Goal: Task Accomplishment & Management: Complete application form

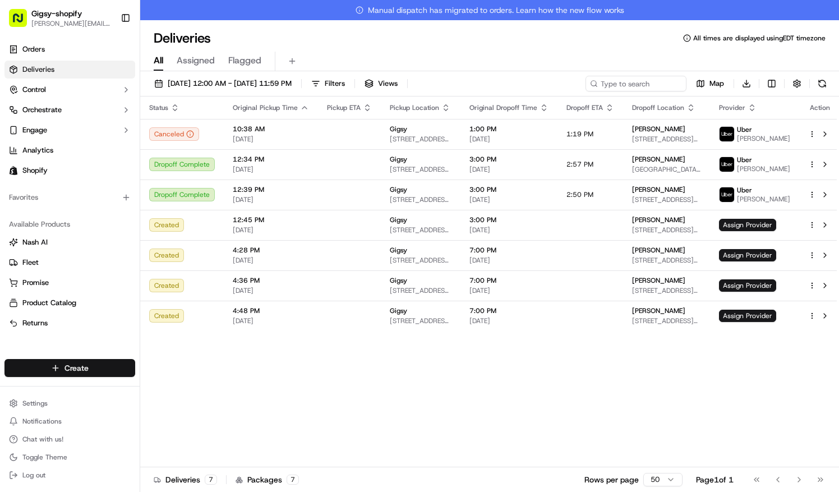
click at [93, 374] on html "Gigsy-shopify [PERSON_NAME][EMAIL_ADDRESS][DOMAIN_NAME] Toggle Sidebar Orders D…" at bounding box center [419, 246] width 839 height 492
click at [166, 392] on link "Delivery" at bounding box center [202, 389] width 125 height 20
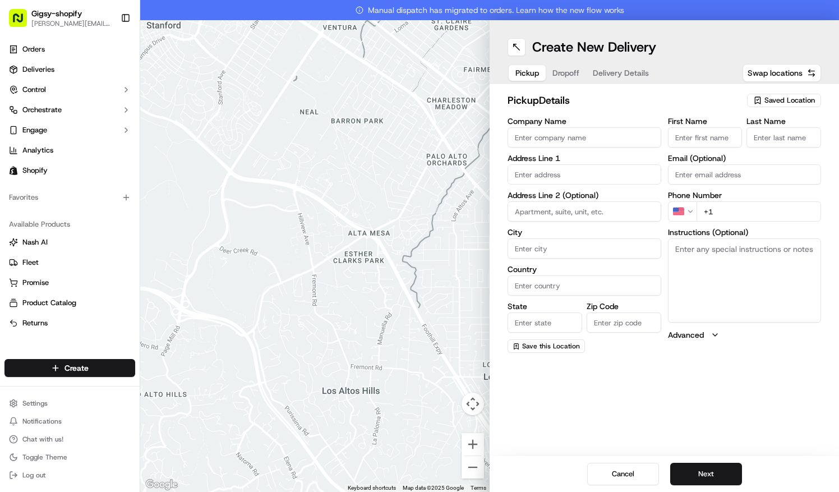
click at [778, 95] on span "Saved Location" at bounding box center [790, 100] width 50 height 10
click at [756, 139] on span "Gigsy (72108278082)" at bounding box center [765, 142] width 138 height 10
type input "Gigsy"
type input "[STREET_ADDRESS]"
type input "[US_STATE]"
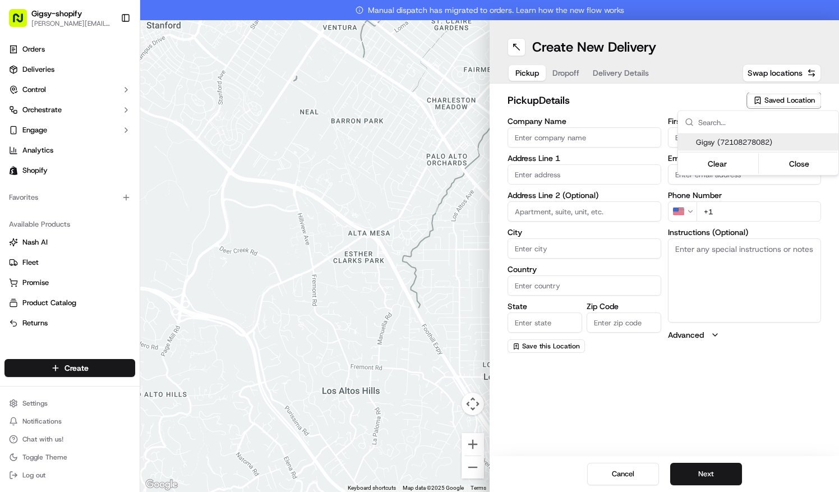
type input "US"
type input "NY"
type input "10013"
type input "Gigsy"
type input "Balloons"
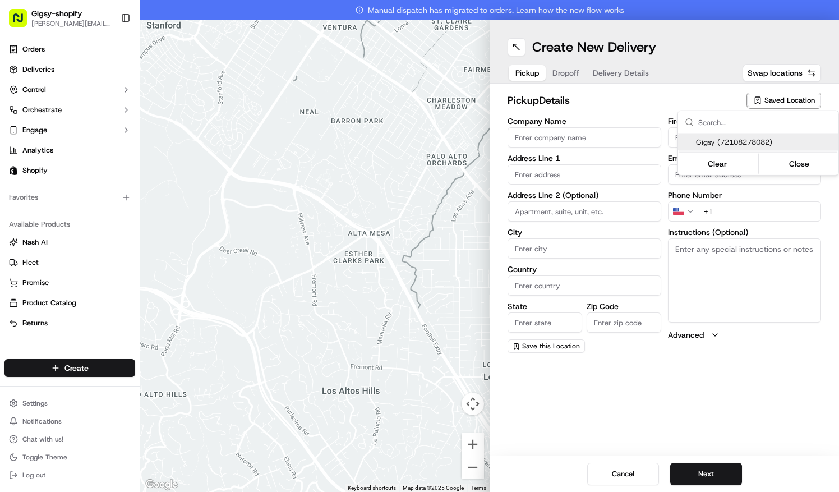
type input "[EMAIL_ADDRESS][DOMAIN_NAME]"
type input "[PHONE_NUMBER]"
type textarea "Left side of street between [GEOGRAPHIC_DATA][PERSON_NAME] and [PERSON_NAME][GE…"
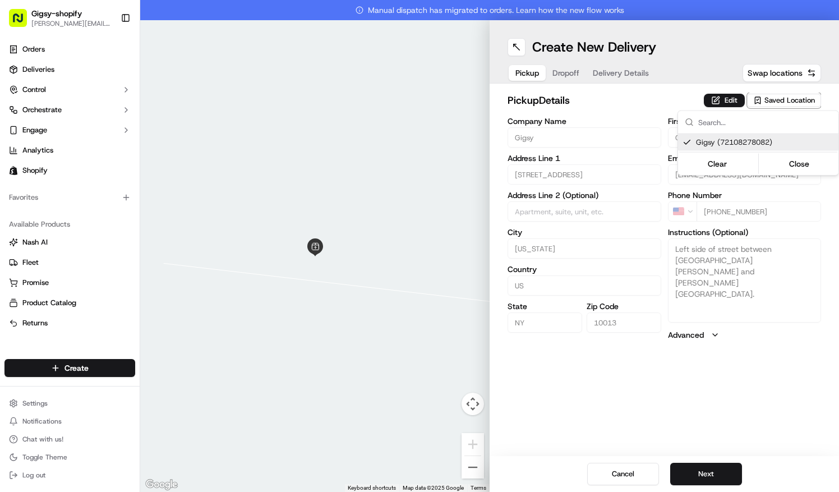
click at [723, 471] on html "Gigsy-shopify [PERSON_NAME][EMAIL_ADDRESS][DOMAIN_NAME] Toggle Sidebar Orders D…" at bounding box center [419, 246] width 839 height 492
click at [723, 471] on button "Next" at bounding box center [707, 474] width 72 height 22
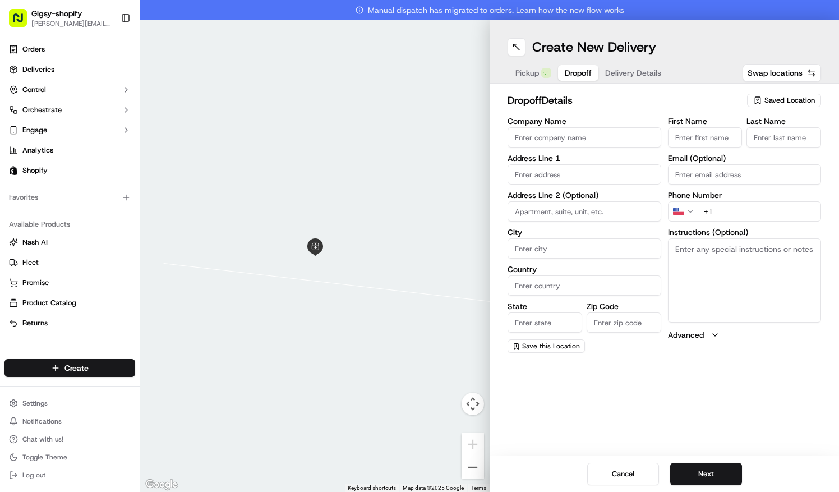
click at [687, 135] on input "First Name" at bounding box center [705, 137] width 75 height 20
type input "[PERSON_NAME]"
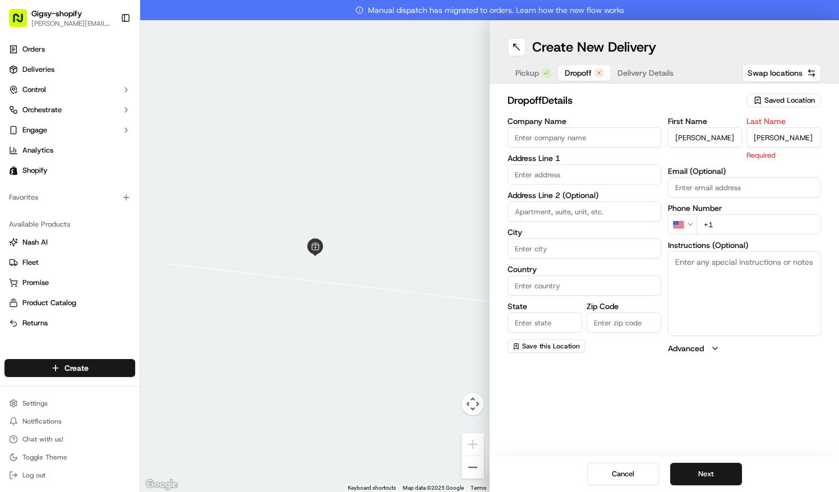
type input "[PERSON_NAME]"
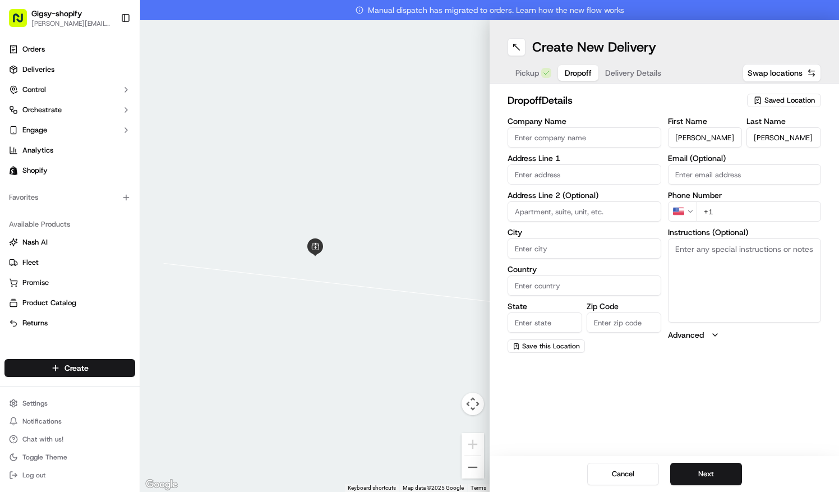
paste input "[EMAIL_ADDRESS][DOMAIN_NAME]"
type input "[EMAIL_ADDRESS][DOMAIN_NAME]"
click at [736, 208] on input "+1" at bounding box center [759, 211] width 125 height 20
paste input "[PHONE_NUMBER]"
type input "[PHONE_NUMBER]"
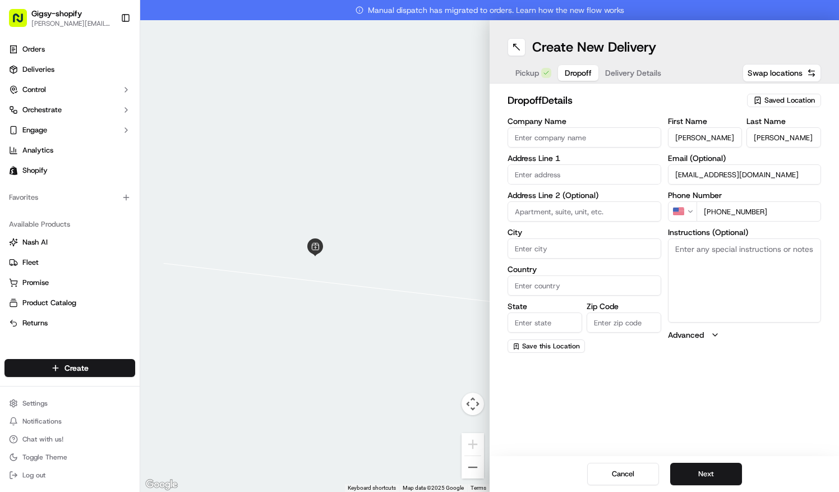
click at [573, 165] on input "text" at bounding box center [585, 174] width 154 height 20
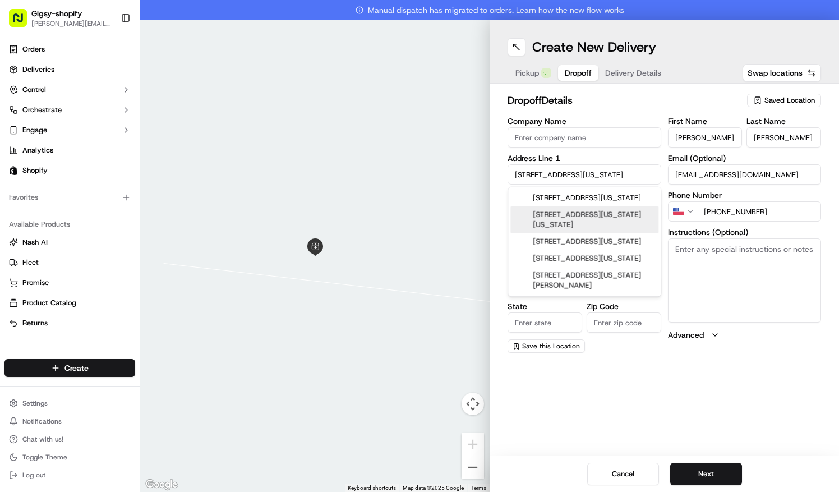
click at [579, 224] on div "[STREET_ADDRESS][US_STATE][US_STATE]" at bounding box center [585, 219] width 148 height 27
type input "[STREET_ADDRESS][US_STATE][US_STATE]"
type input "[US_STATE]"
type input "[GEOGRAPHIC_DATA]"
type input "NY"
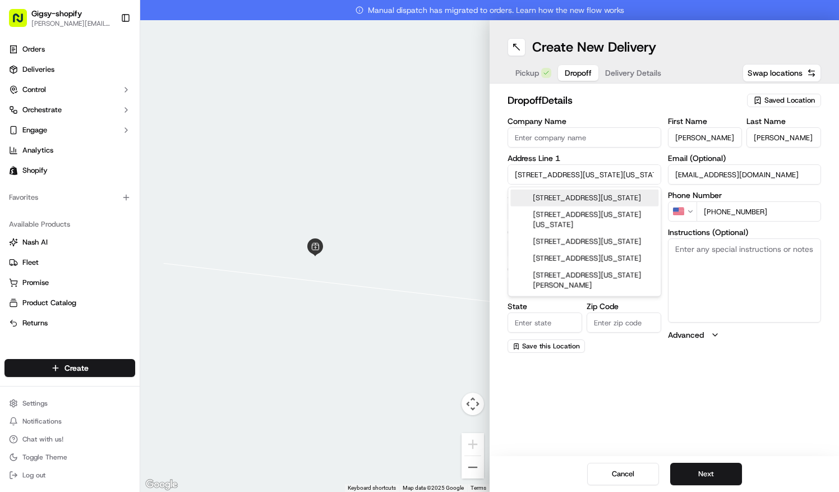
type input "10013"
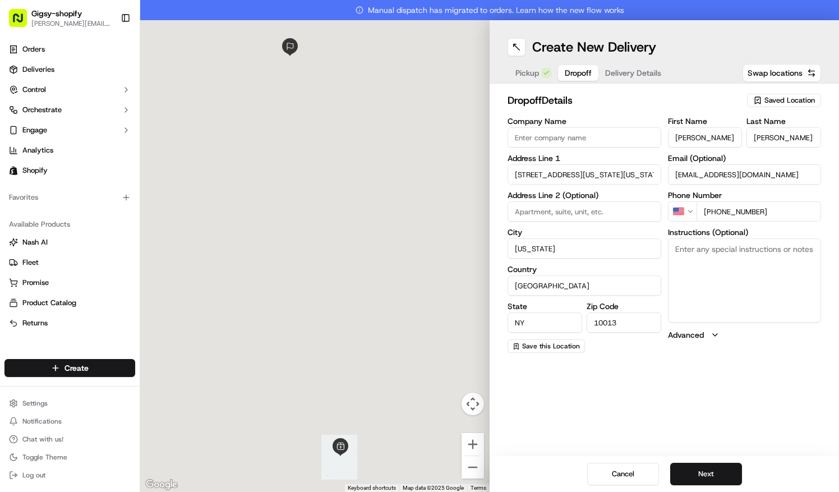
type input "[STREET_ADDRESS][US_STATE]"
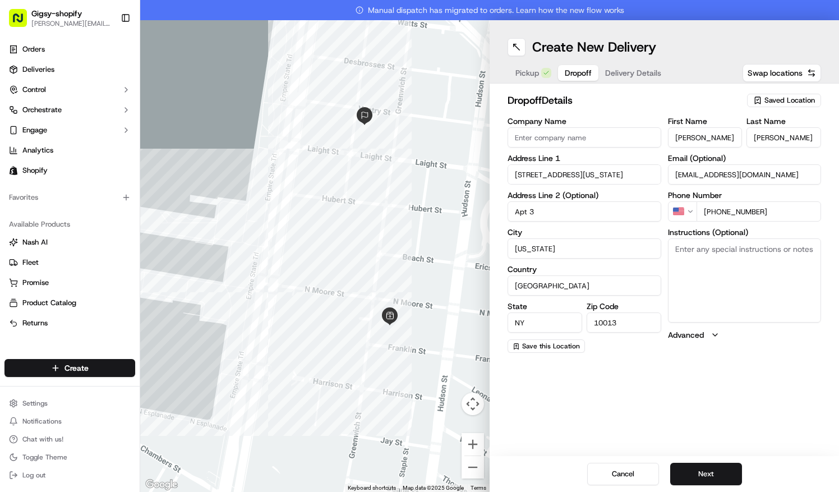
type input "Apt 3"
click at [729, 478] on button "Next" at bounding box center [707, 474] width 72 height 22
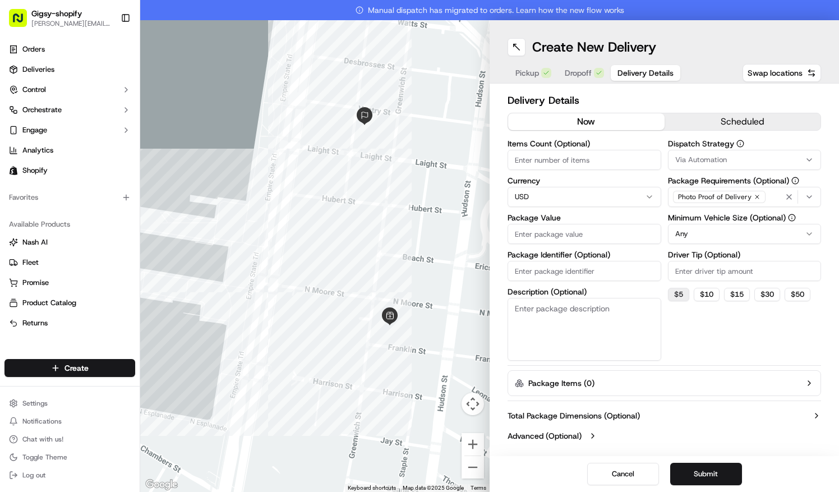
click at [683, 292] on button "$ 5" at bounding box center [678, 294] width 21 height 13
type input "5"
click at [723, 234] on html "Gigsy-shopify [PERSON_NAME][EMAIL_ADDRESS][DOMAIN_NAME] Toggle Sidebar Orders D…" at bounding box center [419, 246] width 839 height 492
click at [623, 335] on textarea "Description (Optional)" at bounding box center [585, 329] width 154 height 63
type textarea "balloons - need SUV"
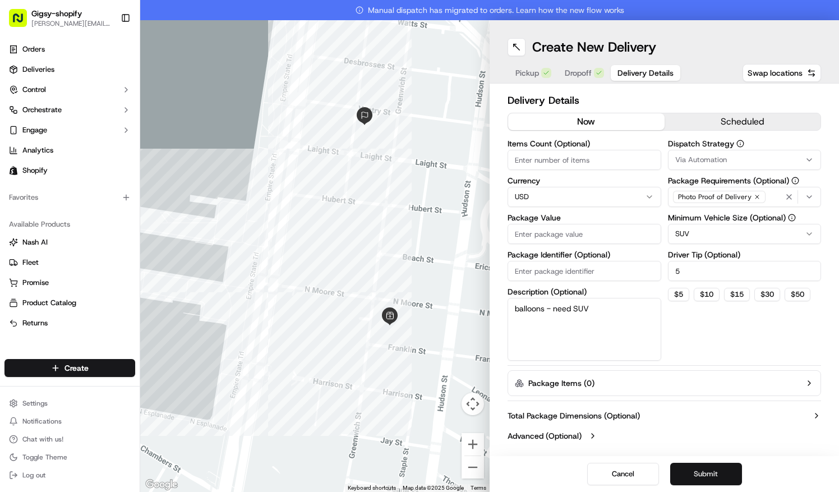
click at [683, 480] on button "Submit" at bounding box center [707, 474] width 72 height 22
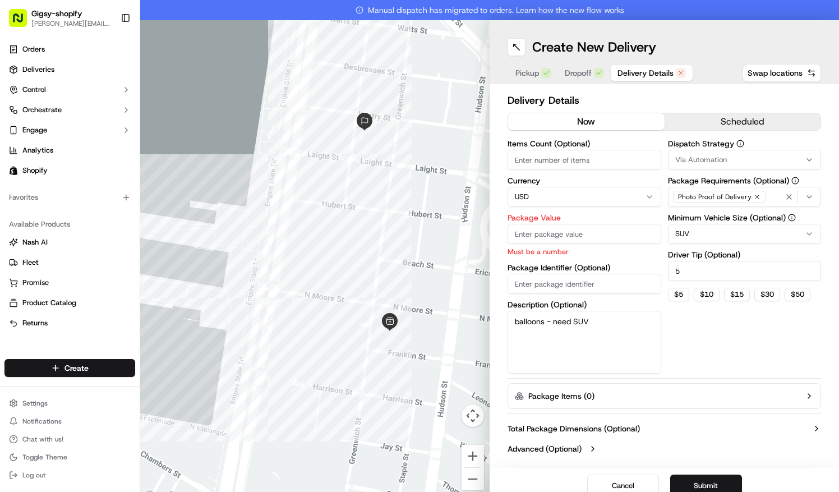
click at [578, 231] on input "Package Value" at bounding box center [585, 234] width 154 height 20
type input "163"
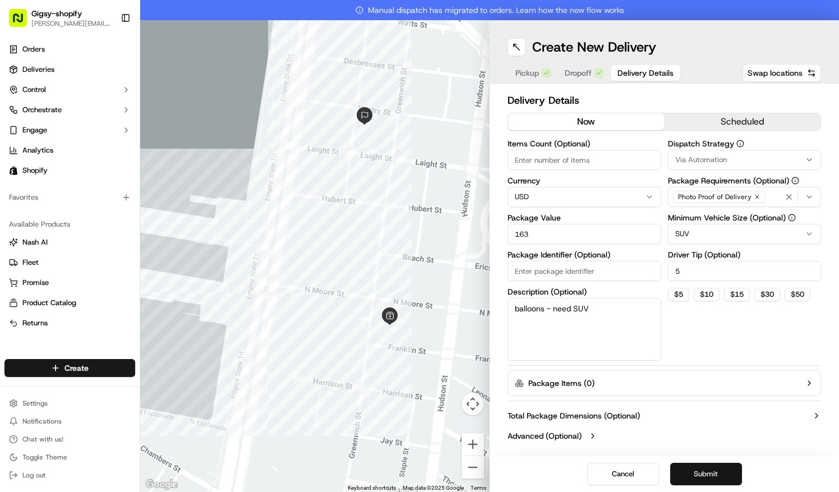
click at [691, 477] on button "Submit" at bounding box center [707, 474] width 72 height 22
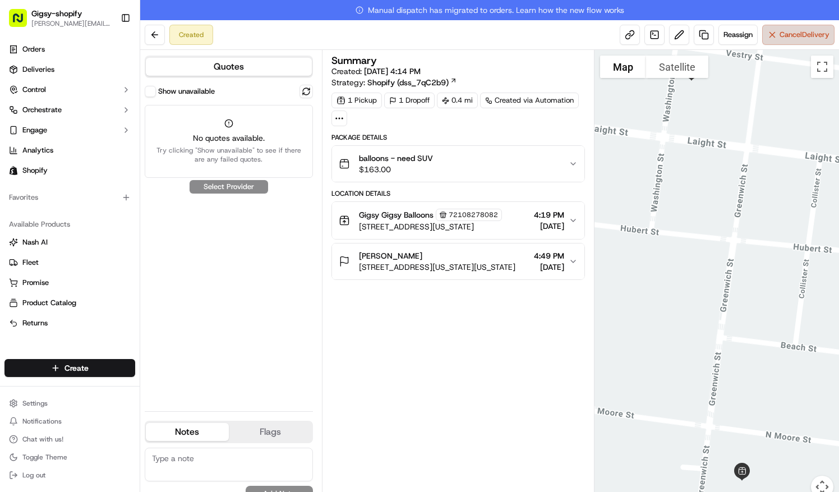
click at [777, 27] on button "Cancel Delivery" at bounding box center [799, 35] width 72 height 20
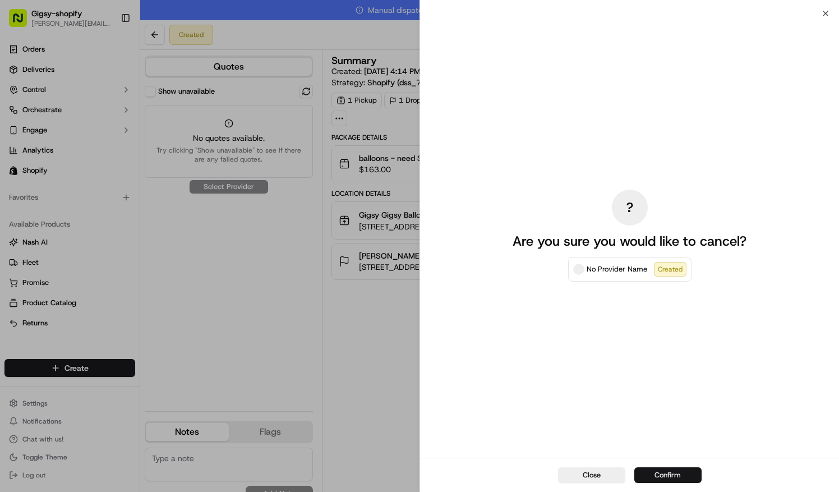
click at [685, 473] on button "Confirm" at bounding box center [668, 475] width 67 height 16
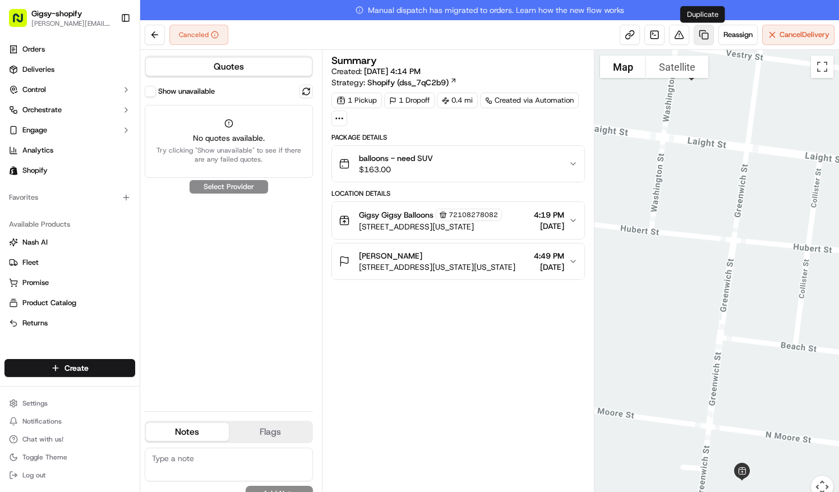
click at [705, 33] on link at bounding box center [704, 35] width 20 height 20
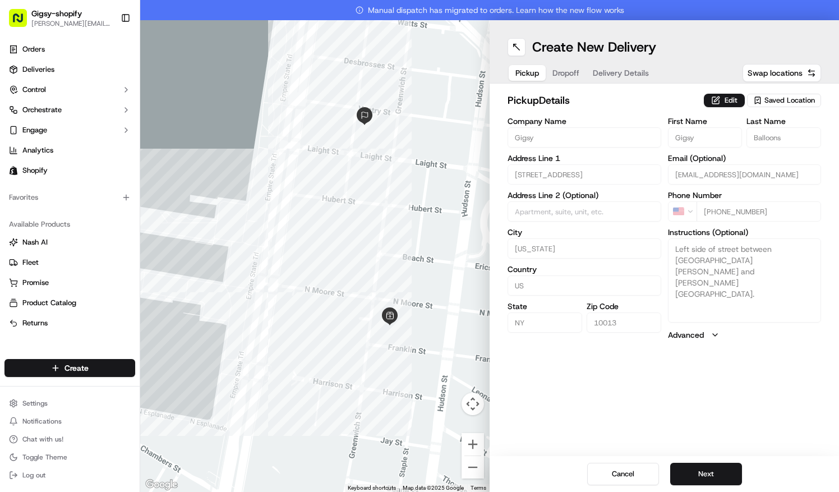
click at [615, 74] on span "Delivery Details" at bounding box center [621, 72] width 56 height 11
click at [525, 77] on span "Pickup" at bounding box center [528, 72] width 24 height 11
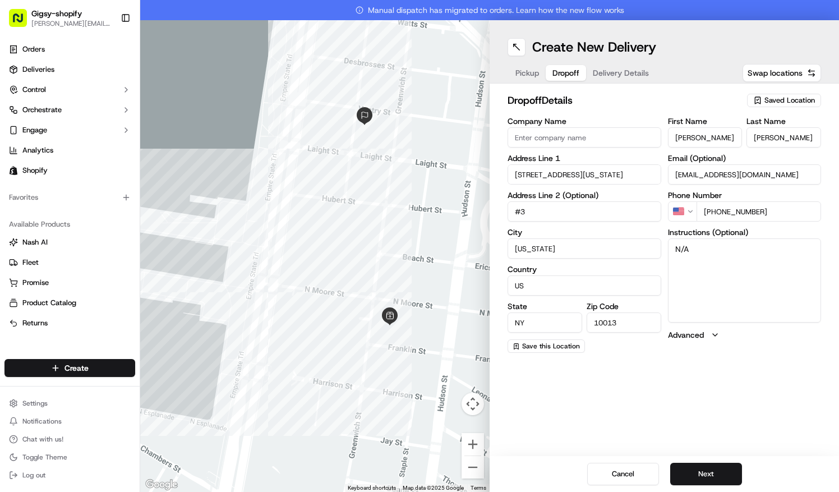
click at [557, 75] on span "Dropoff" at bounding box center [566, 72] width 27 height 11
click at [601, 72] on span "Delivery Details" at bounding box center [621, 72] width 56 height 11
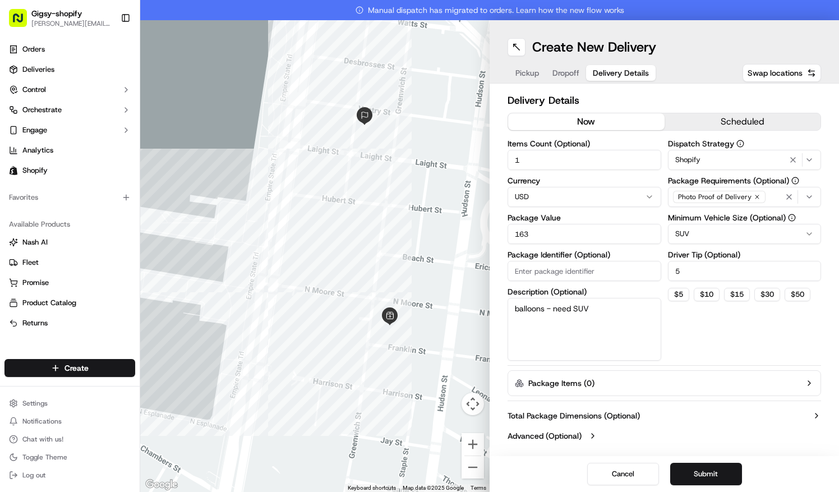
click at [751, 120] on button "scheduled" at bounding box center [743, 121] width 157 height 17
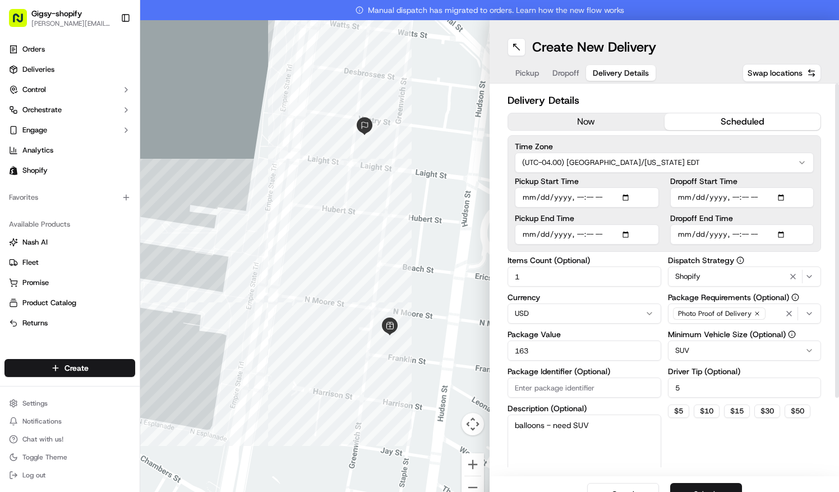
click at [681, 194] on input "Dropoff Start Time" at bounding box center [743, 197] width 144 height 20
click at [725, 199] on input "Dropoff Start Time" at bounding box center [743, 197] width 144 height 20
type input "[DATE]T17:00"
click at [676, 233] on input "Dropoff End Time" at bounding box center [743, 234] width 144 height 20
click at [690, 231] on input "Dropoff End Time" at bounding box center [743, 234] width 144 height 20
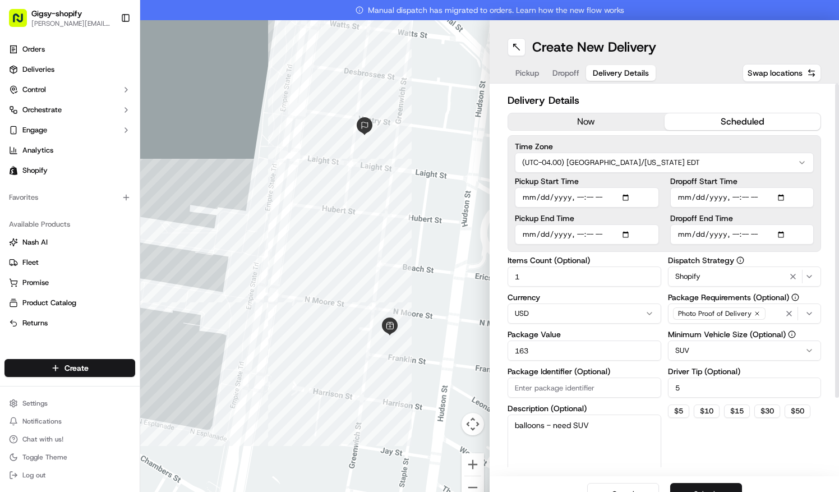
type input "[DATE]T19:00"
click at [722, 488] on button "Submit" at bounding box center [707, 494] width 72 height 22
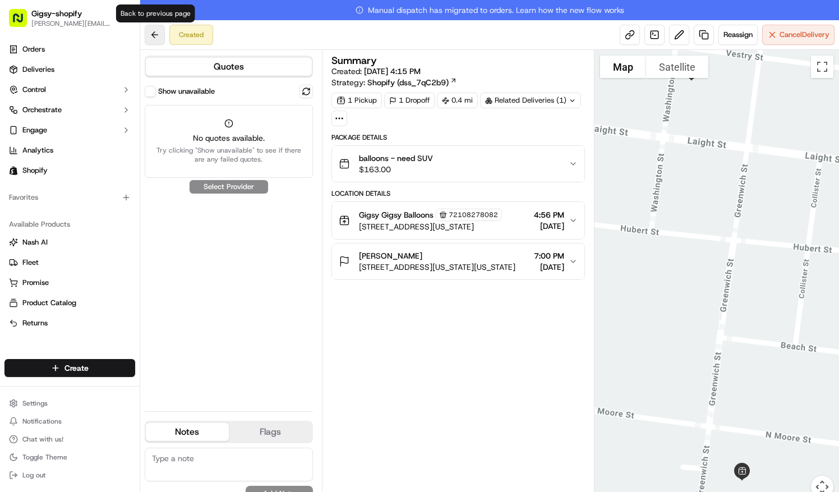
click at [157, 31] on button at bounding box center [155, 35] width 20 height 20
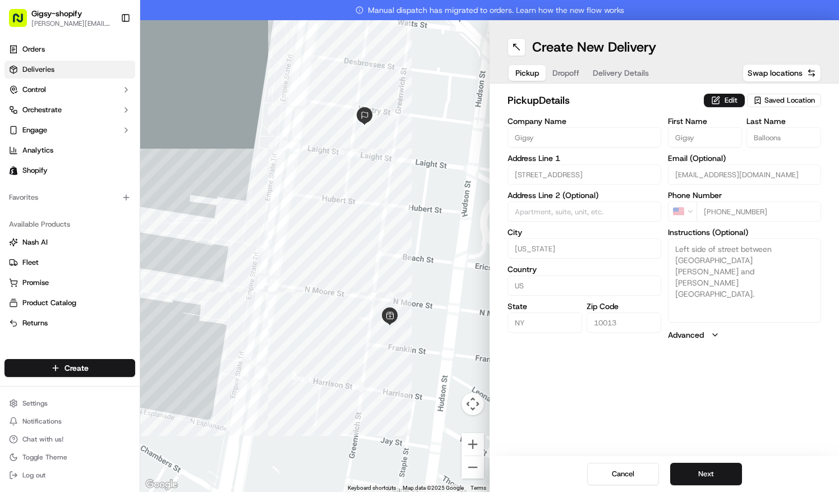
click at [91, 67] on link "Deliveries" at bounding box center [69, 70] width 131 height 18
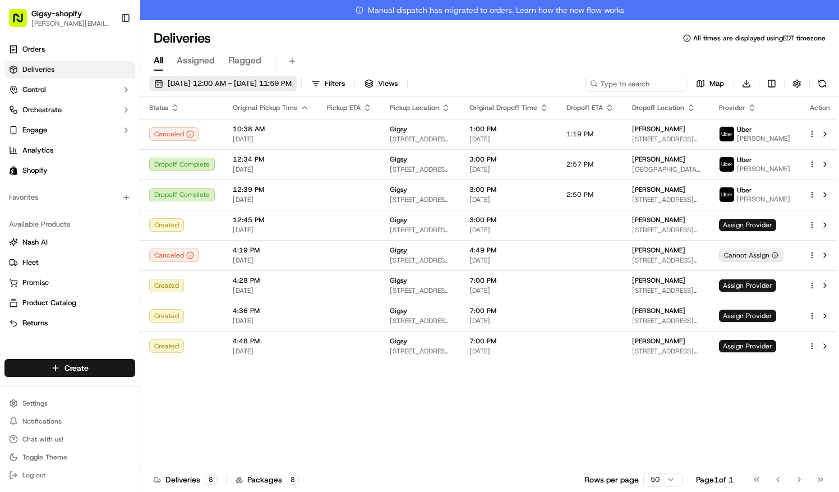
click at [173, 84] on span "[DATE] 12:00 AM - [DATE] 11:59 PM" at bounding box center [230, 84] width 124 height 10
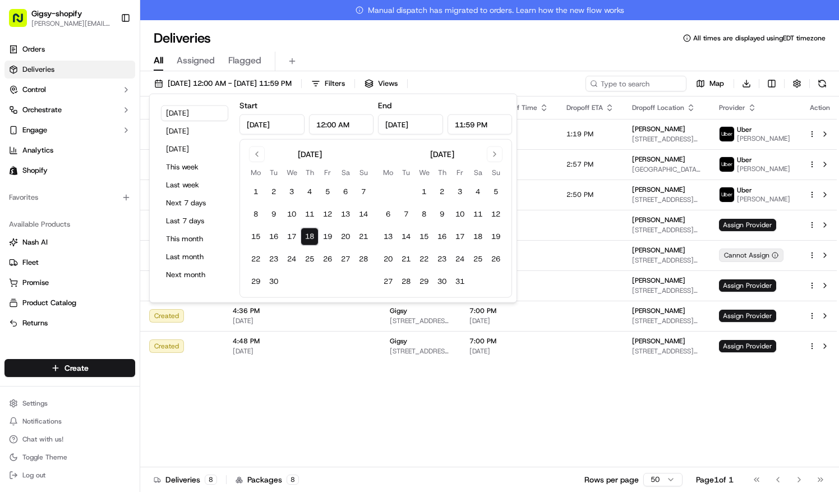
click at [344, 458] on div "Status Original Pickup Time Pickup ETA Pickup Location Original Dropoff Time Dr…" at bounding box center [490, 292] width 701 height 391
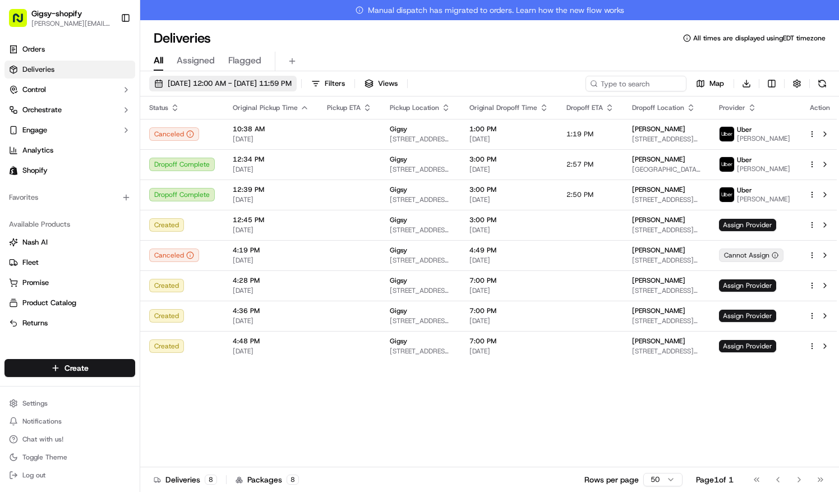
click at [194, 86] on span "[DATE] 12:00 AM - [DATE] 11:59 PM" at bounding box center [230, 84] width 124 height 10
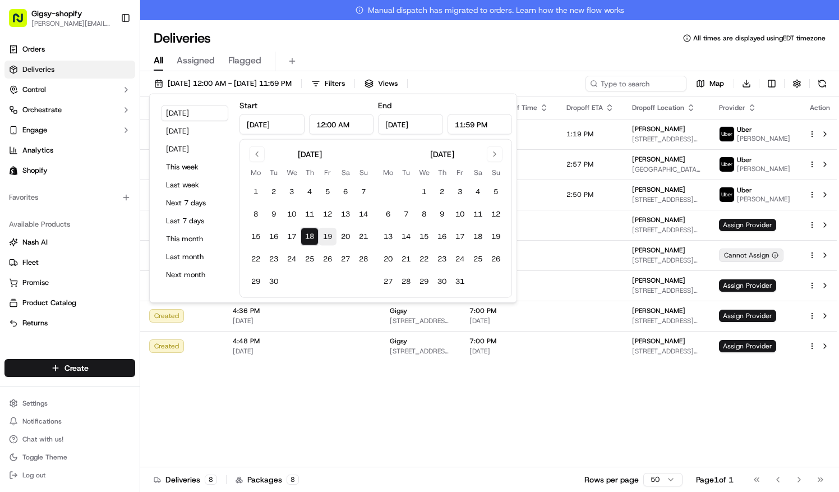
click at [332, 231] on button "19" at bounding box center [328, 237] width 18 height 18
type input "[DATE]"
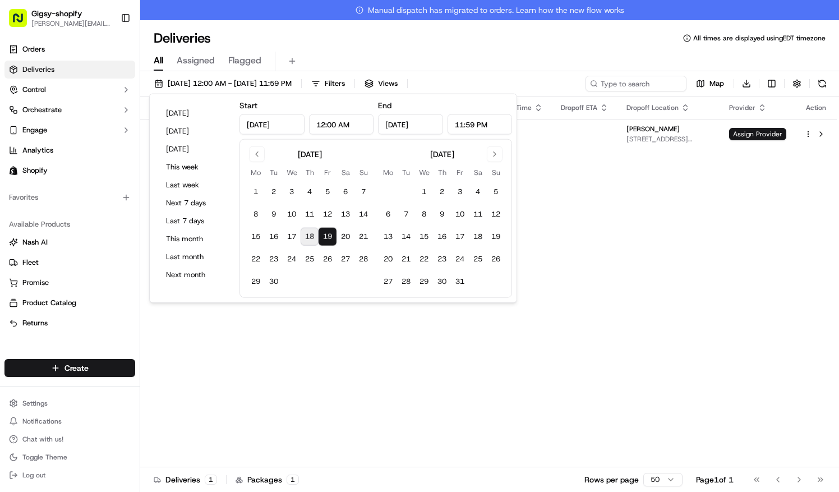
click at [347, 401] on div "Status Original Pickup Time Pickup ETA Pickup Location Original Dropoff Time Dr…" at bounding box center [488, 292] width 697 height 391
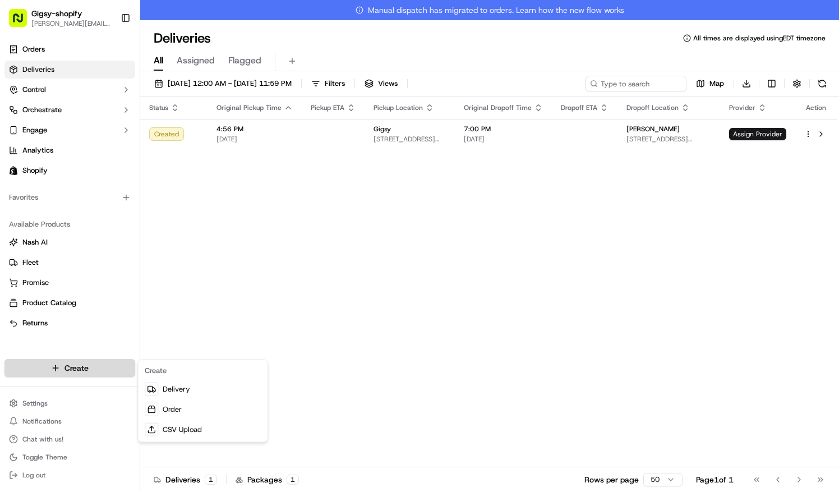
click at [122, 367] on html "Gigsy-shopify [PERSON_NAME][EMAIL_ADDRESS][DOMAIN_NAME] Toggle Sidebar Orders D…" at bounding box center [419, 246] width 839 height 492
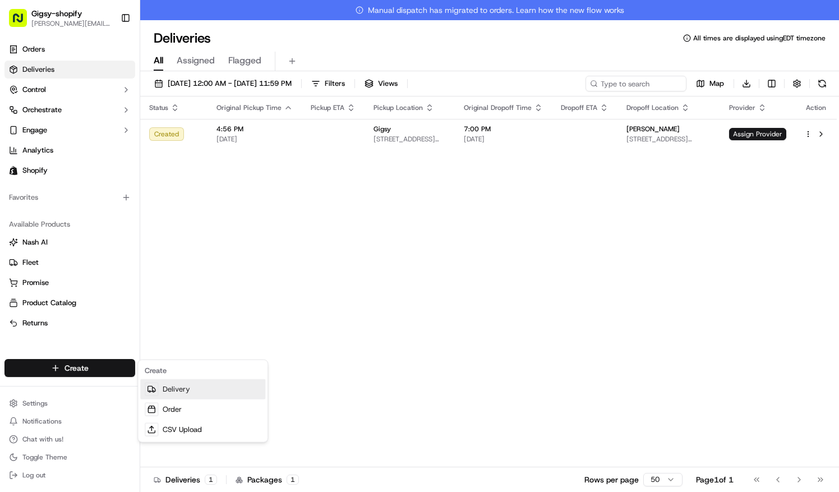
click at [187, 394] on link "Delivery" at bounding box center [202, 389] width 125 height 20
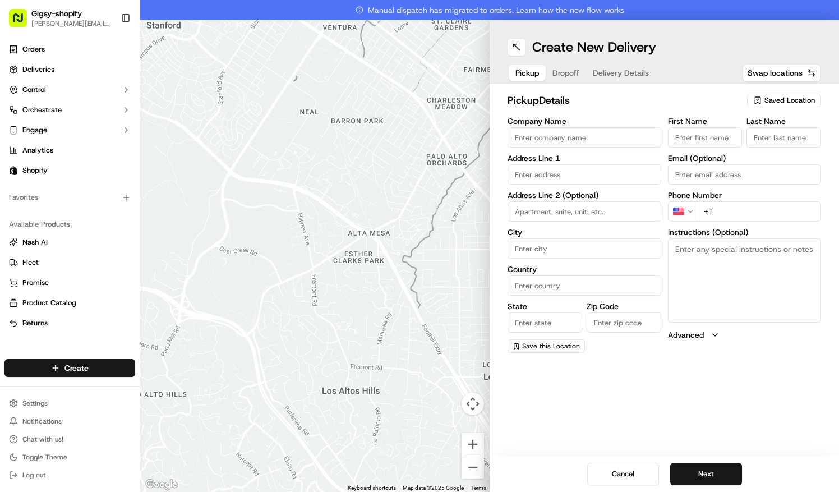
click at [774, 91] on div "pickup Details Saved Location Company Name Address Line 1 Address Line 2 (Optio…" at bounding box center [665, 223] width 350 height 278
click at [774, 94] on div "Saved Location" at bounding box center [784, 100] width 74 height 13
click at [752, 139] on span "Gigsy (72108278082)" at bounding box center [765, 142] width 138 height 10
type input "Gigsy"
type input "[STREET_ADDRESS]"
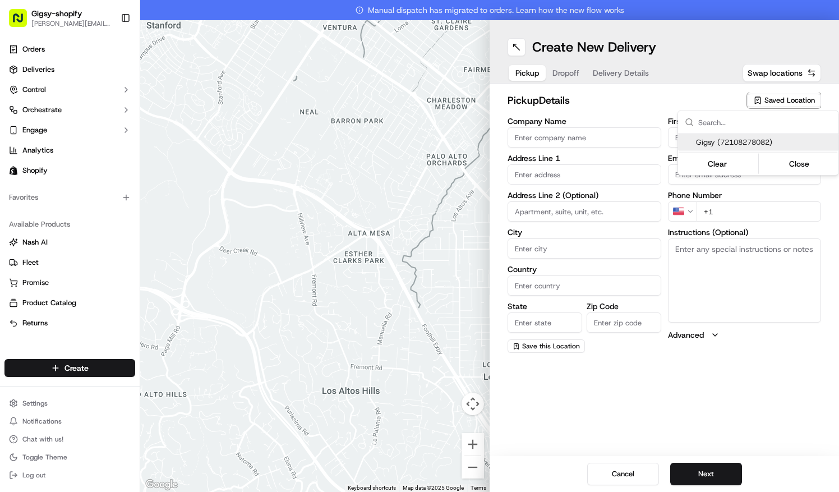
type input "[US_STATE]"
type input "US"
type input "NY"
type input "10013"
type input "Gigsy"
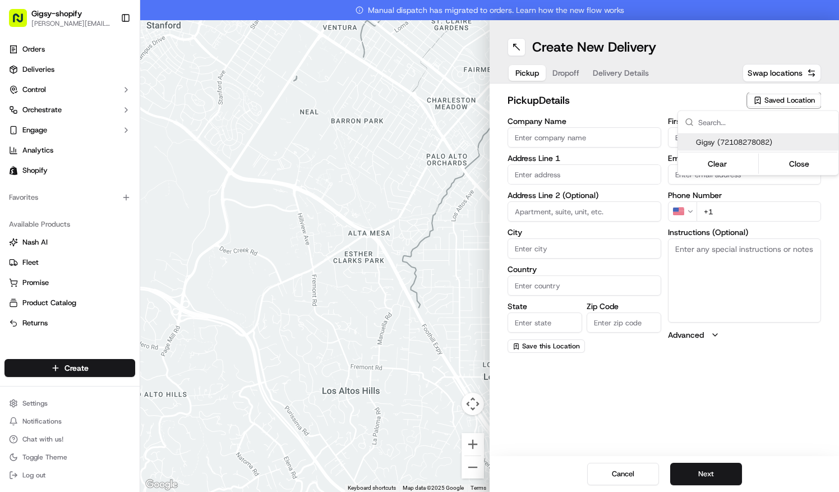
type input "Balloons"
type input "[EMAIL_ADDRESS][DOMAIN_NAME]"
type input "[PHONE_NUMBER]"
type textarea "Left side of street between [GEOGRAPHIC_DATA][PERSON_NAME] and [PERSON_NAME][GE…"
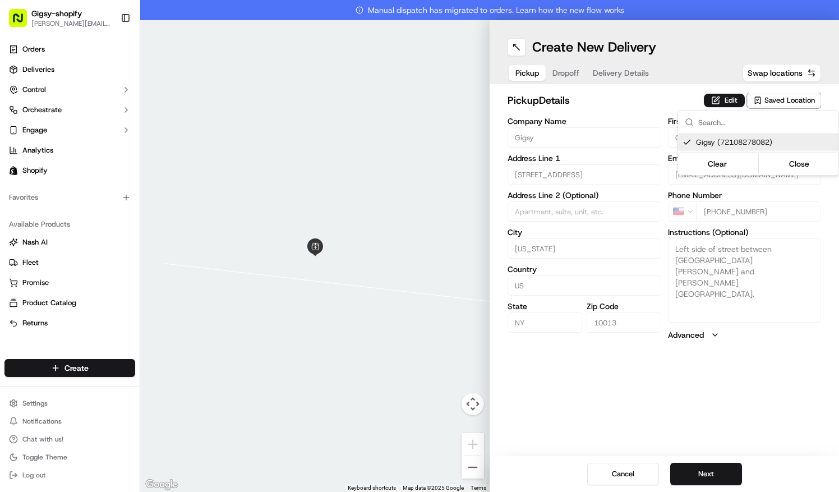
click at [722, 474] on html "Gigsy-shopify [PERSON_NAME][EMAIL_ADDRESS][DOMAIN_NAME] Toggle Sidebar Orders D…" at bounding box center [419, 246] width 839 height 492
click at [722, 474] on button "Next" at bounding box center [707, 474] width 72 height 22
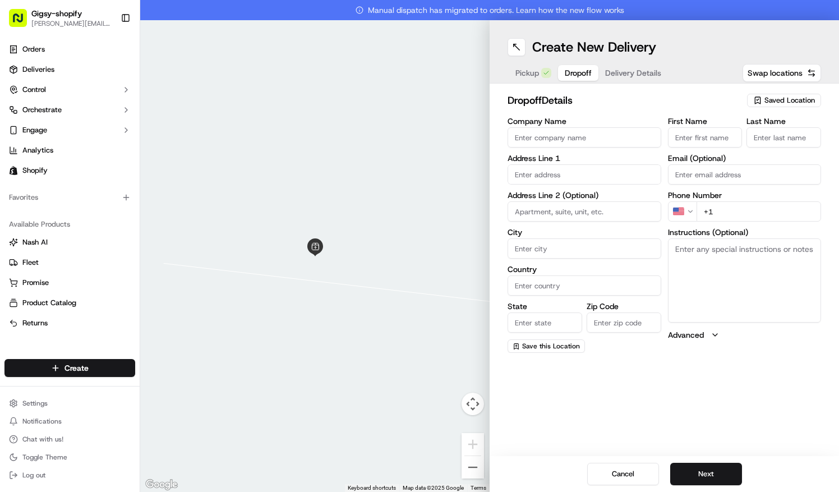
click at [688, 135] on input "First Name" at bounding box center [705, 137] width 75 height 20
type input "G"
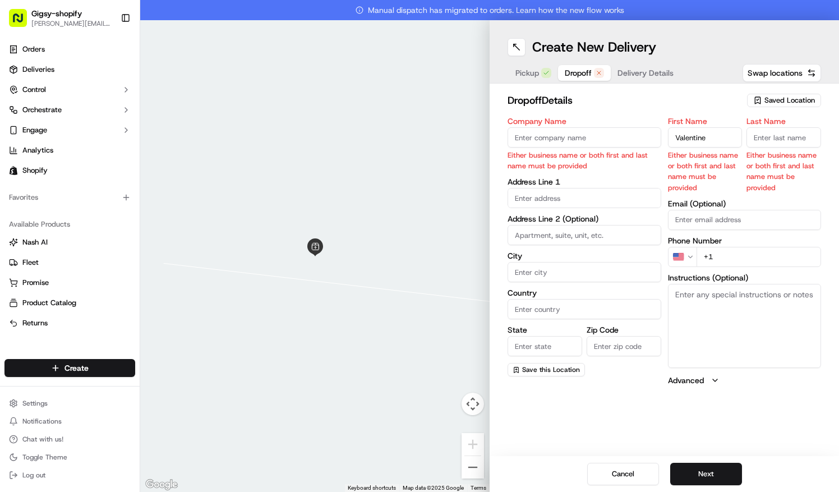
type input "Valentine"
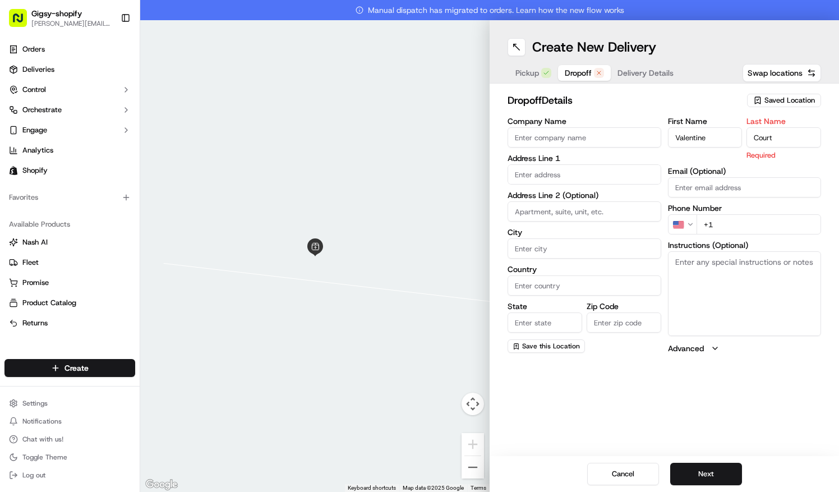
type input "Court"
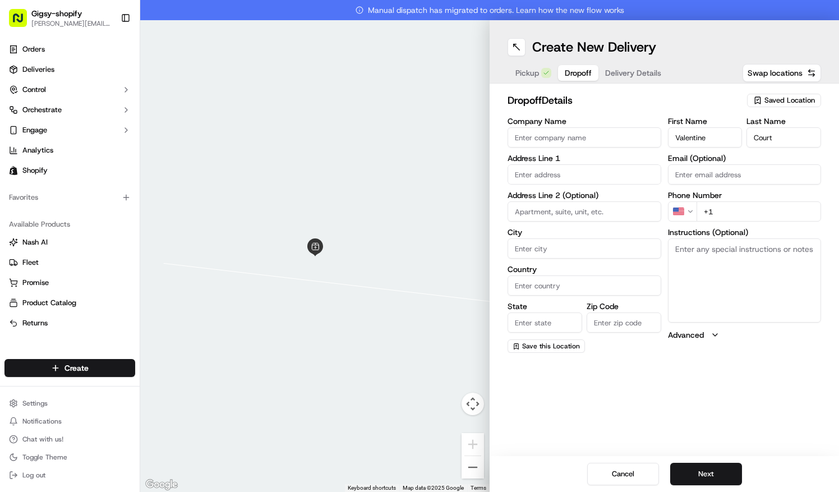
click at [562, 169] on input "text" at bounding box center [585, 174] width 154 height 20
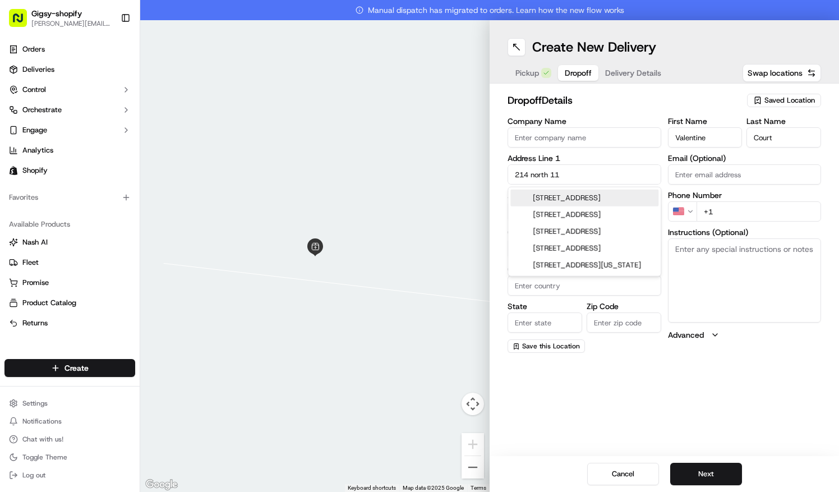
click at [589, 204] on div "[STREET_ADDRESS]" at bounding box center [585, 198] width 148 height 17
type input "[STREET_ADDRESS]"
type input "[GEOGRAPHIC_DATA]"
type input "NY"
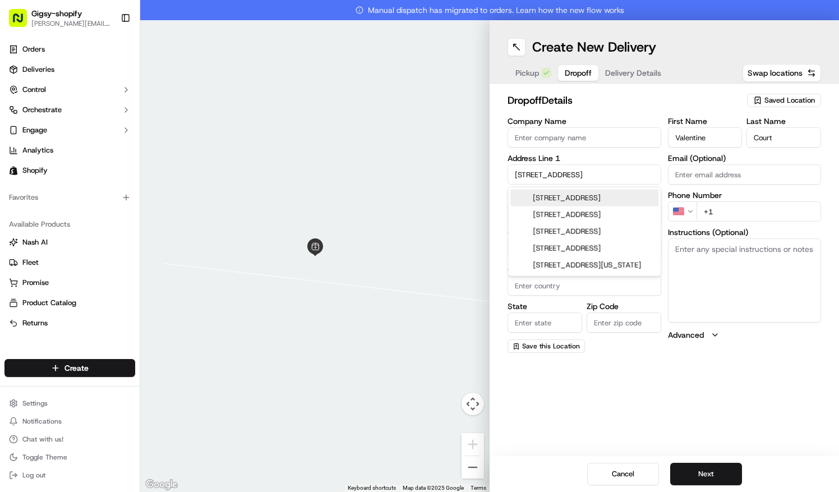
type input "11211"
type input "[STREET_ADDRESS]"
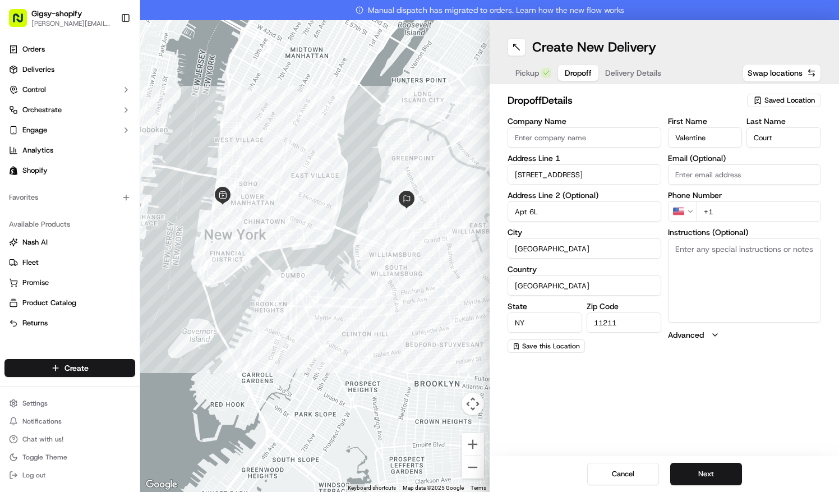
type input "Apt 6L"
click at [744, 213] on input "+1" at bounding box center [759, 211] width 125 height 20
paste input "[PHONE_NUMBER]"
type input "[PHONE_NUMBER]"
click at [730, 171] on input "Email (Optional)" at bounding box center [745, 174] width 154 height 20
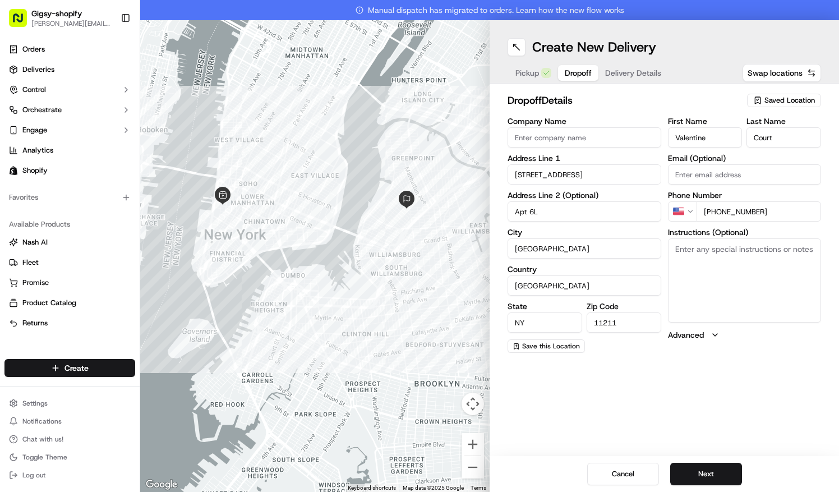
paste input "[US_STATE][EMAIL_ADDRESS][DOMAIN_NAME]"
type input "[US_STATE][EMAIL_ADDRESS][DOMAIN_NAME]"
click at [719, 276] on textarea "Instructions (Optional)" at bounding box center [745, 280] width 154 height 84
click at [710, 462] on div "Cancel Next" at bounding box center [665, 474] width 350 height 36
click at [704, 476] on button "Next" at bounding box center [707, 474] width 72 height 22
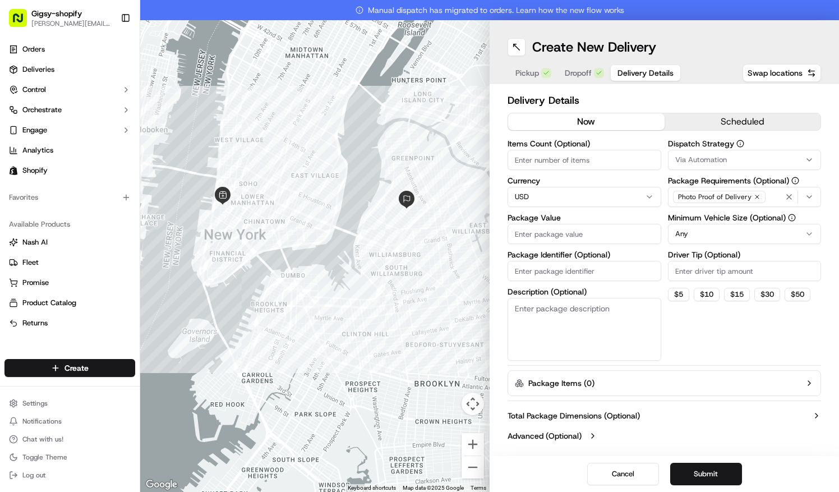
click at [726, 117] on button "scheduled" at bounding box center [743, 121] width 157 height 17
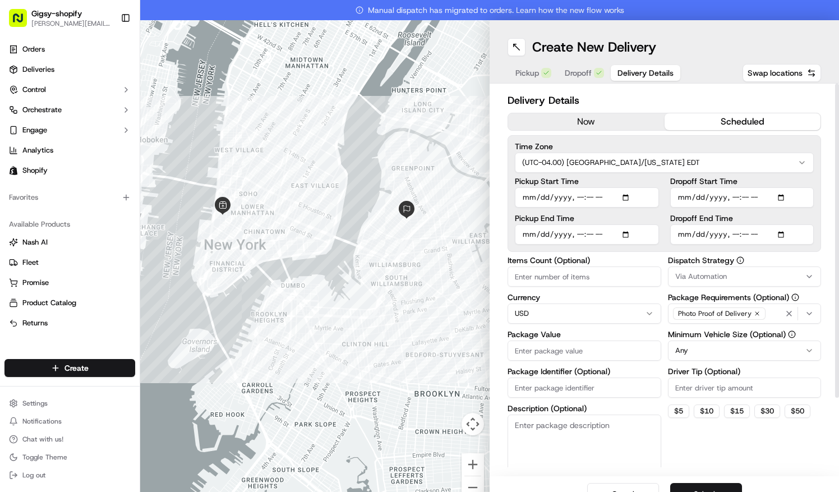
click at [679, 198] on input "Dropoff Start Time" at bounding box center [743, 197] width 144 height 20
click at [725, 199] on input "Dropoff Start Time" at bounding box center [743, 197] width 144 height 20
click at [676, 198] on input "Dropoff Start Time" at bounding box center [743, 197] width 144 height 20
type input "[DATE]T11:00"
click at [677, 229] on input "Dropoff End Time" at bounding box center [743, 234] width 144 height 20
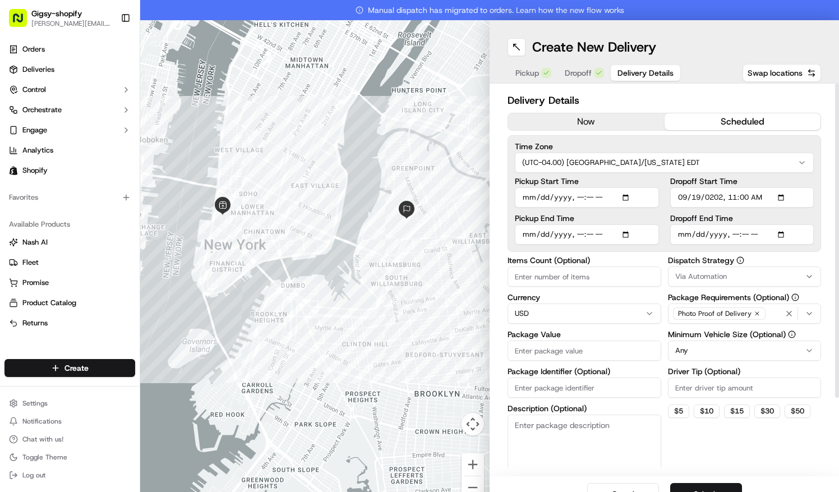
type input "[DATE]T13:00"
click at [669, 410] on button "$ 5" at bounding box center [678, 411] width 21 height 13
type input "5"
click at [683, 355] on html "Gigsy-shopify [PERSON_NAME][EMAIL_ADDRESS][DOMAIN_NAME] Toggle Sidebar Orders D…" at bounding box center [419, 246] width 839 height 492
click at [690, 488] on button "Submit" at bounding box center [707, 494] width 72 height 22
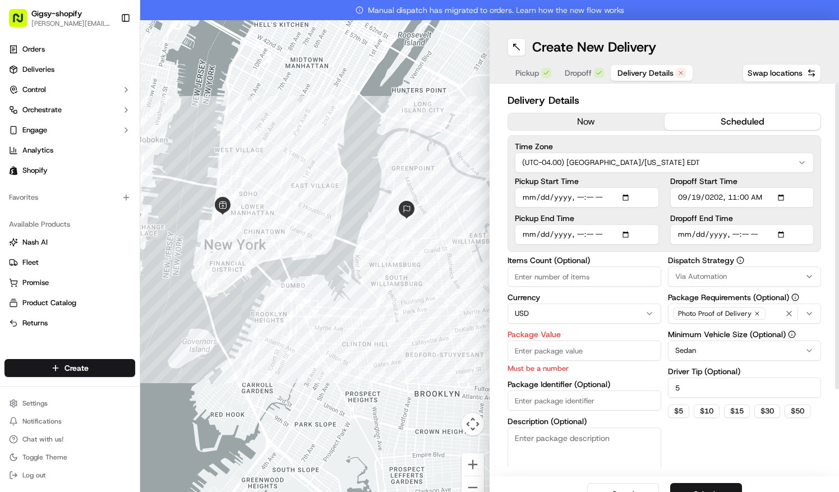
click at [577, 348] on input "Package Value" at bounding box center [585, 351] width 154 height 20
type input "47"
click at [687, 484] on button "Submit" at bounding box center [707, 494] width 72 height 22
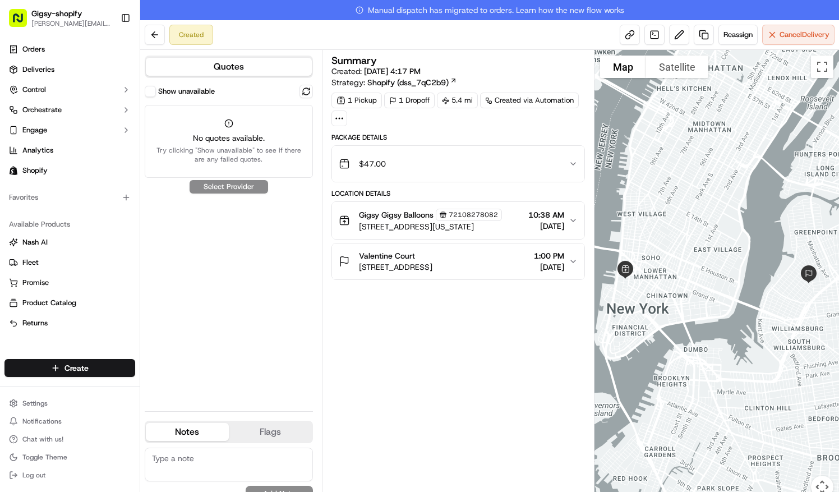
click at [94, 58] on ul "Orders Deliveries Control Orchestrate Engage Analytics Shopify" at bounding box center [69, 109] width 131 height 139
click at [95, 62] on link "Deliveries" at bounding box center [69, 70] width 131 height 18
